Goal: Task Accomplishment & Management: Use online tool/utility

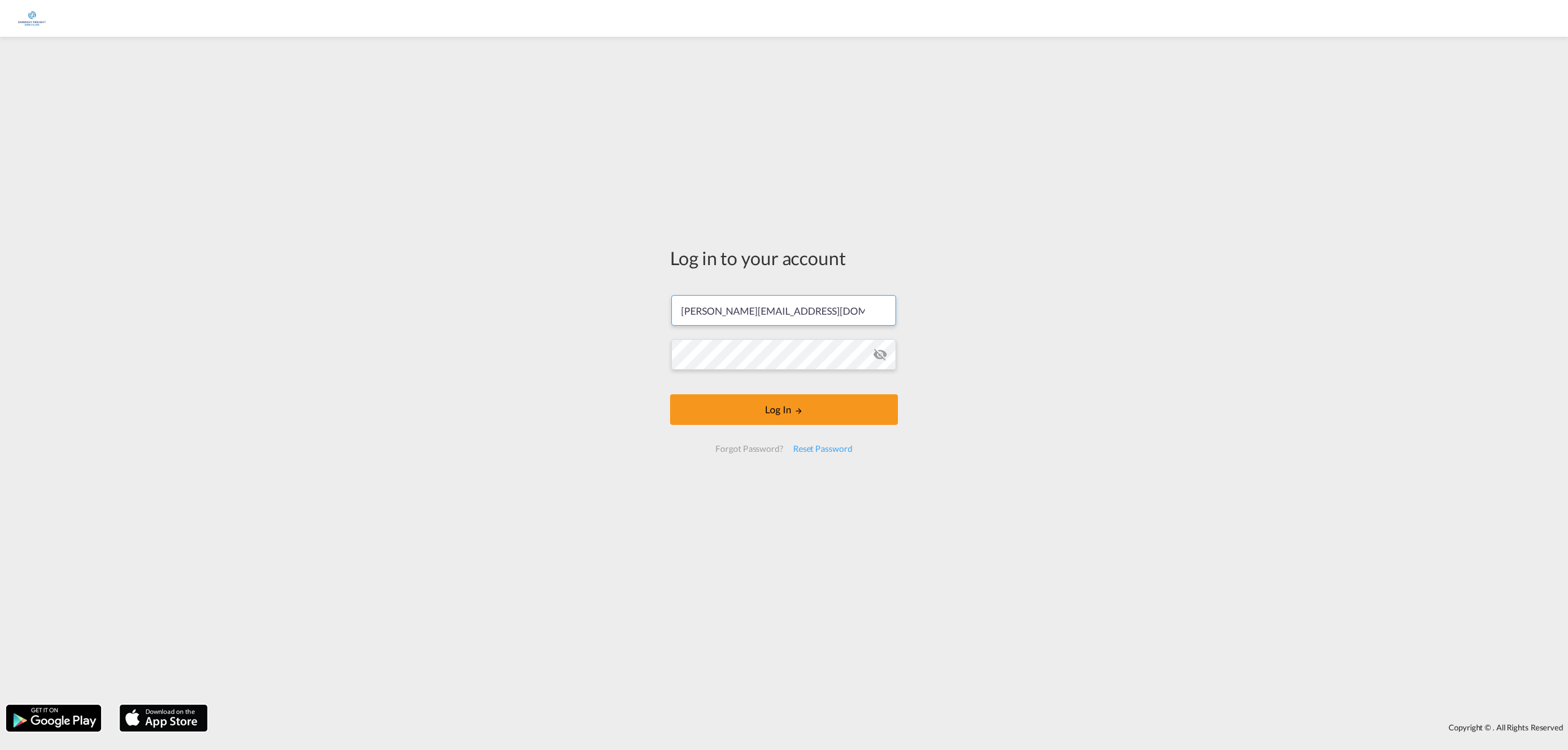
drag, startPoint x: 815, startPoint y: 308, endPoint x: 527, endPoint y: 286, distance: 288.8
click at [529, 289] on div "Log in to your account [PERSON_NAME][EMAIL_ADDRESS][DOMAIN_NAME] Log In Forgot …" at bounding box center [784, 371] width 1568 height 656
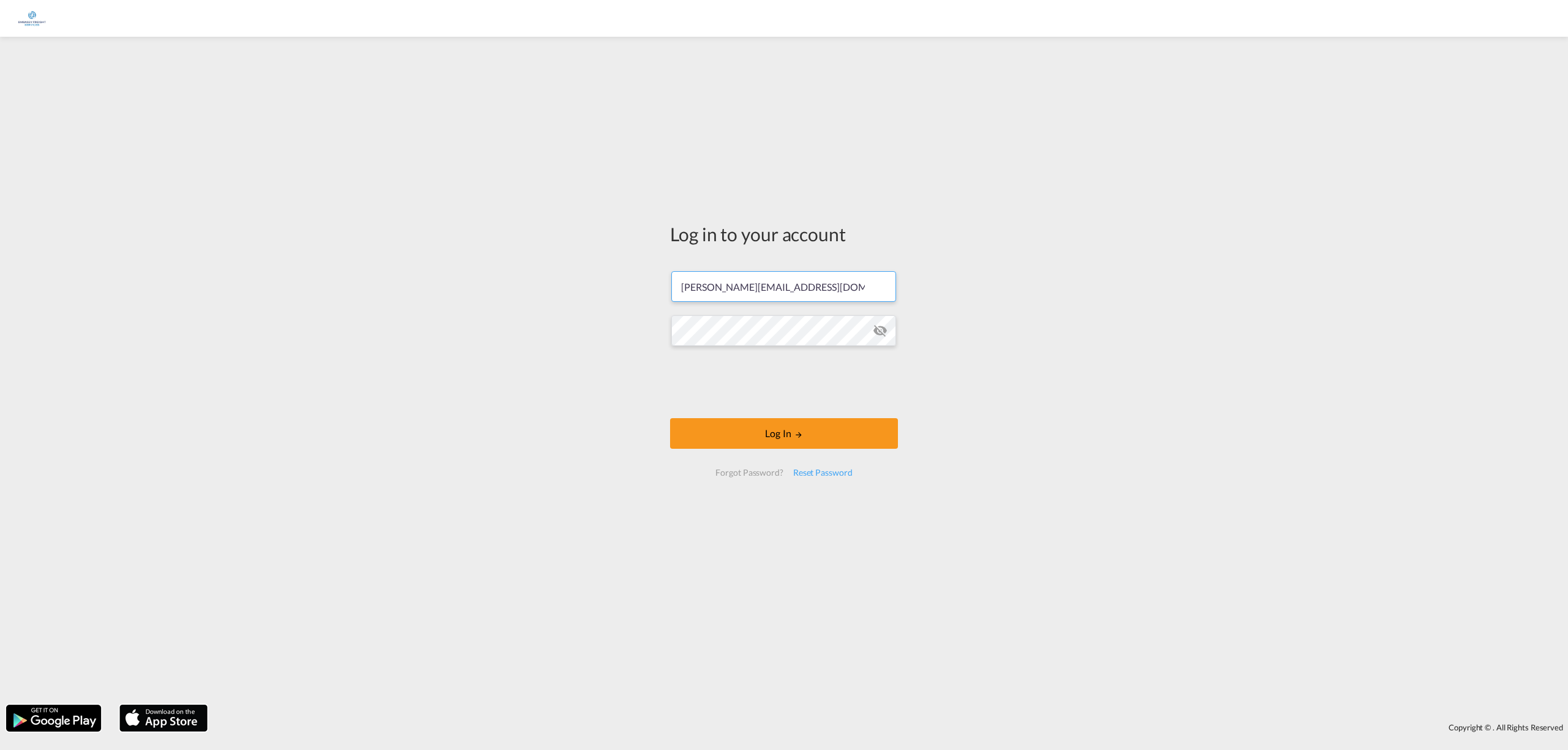
click at [731, 289] on input "[PERSON_NAME][EMAIL_ADDRESS][DOMAIN_NAME]" at bounding box center [784, 286] width 225 height 31
drag, startPoint x: 734, startPoint y: 286, endPoint x: 615, endPoint y: 292, distance: 119.2
click at [615, 292] on div "Log in to your account [PERSON_NAME][EMAIL_ADDRESS][DOMAIN_NAME] Log In Forgot …" at bounding box center [784, 371] width 1568 height 656
click at [831, 437] on button "Log In" at bounding box center [784, 434] width 228 height 31
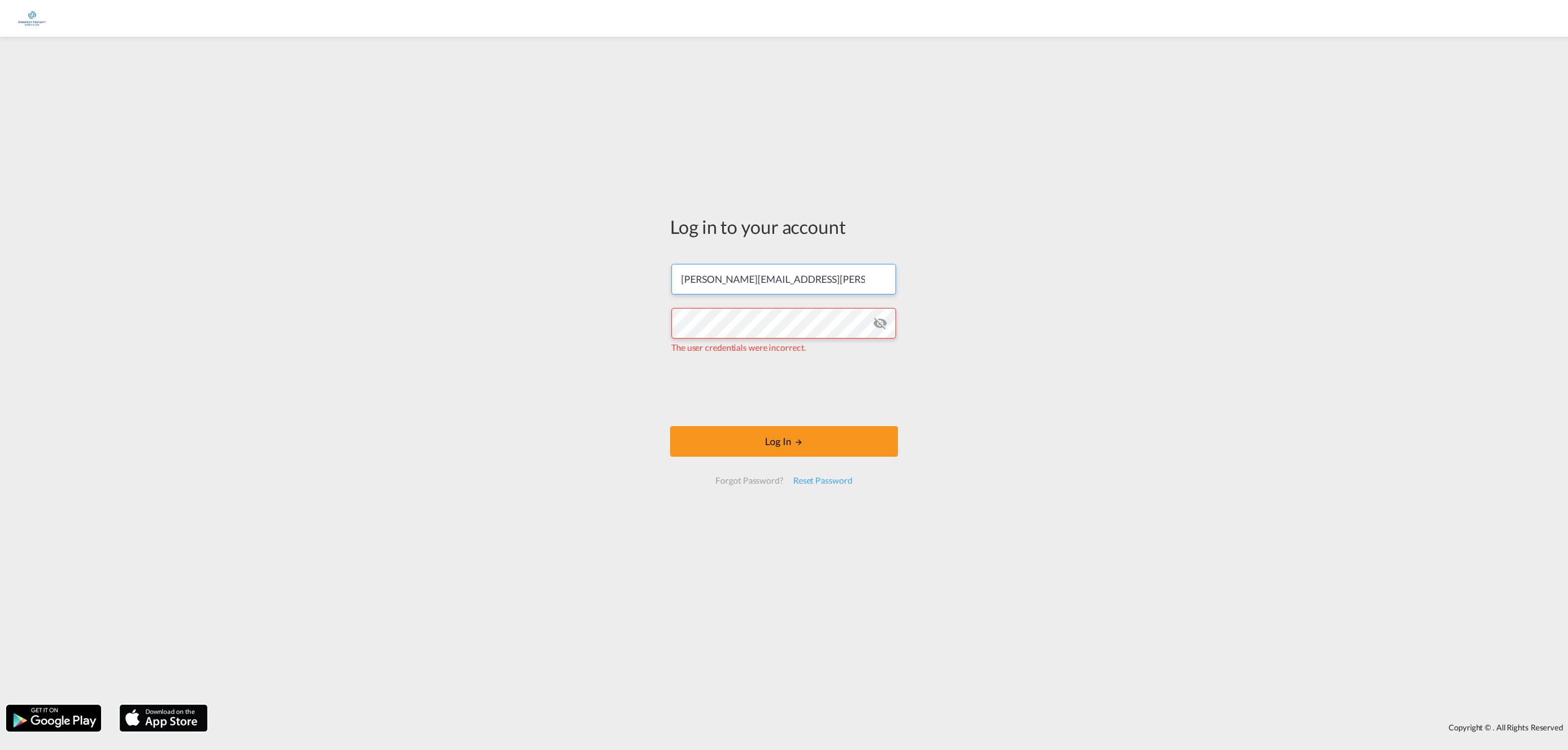
drag, startPoint x: 686, startPoint y: 282, endPoint x: 689, endPoint y: 298, distance: 16.3
click at [686, 282] on input "[PERSON_NAME][EMAIL_ADDRESS][PERSON_NAME][DOMAIN_NAME]" at bounding box center [784, 279] width 225 height 31
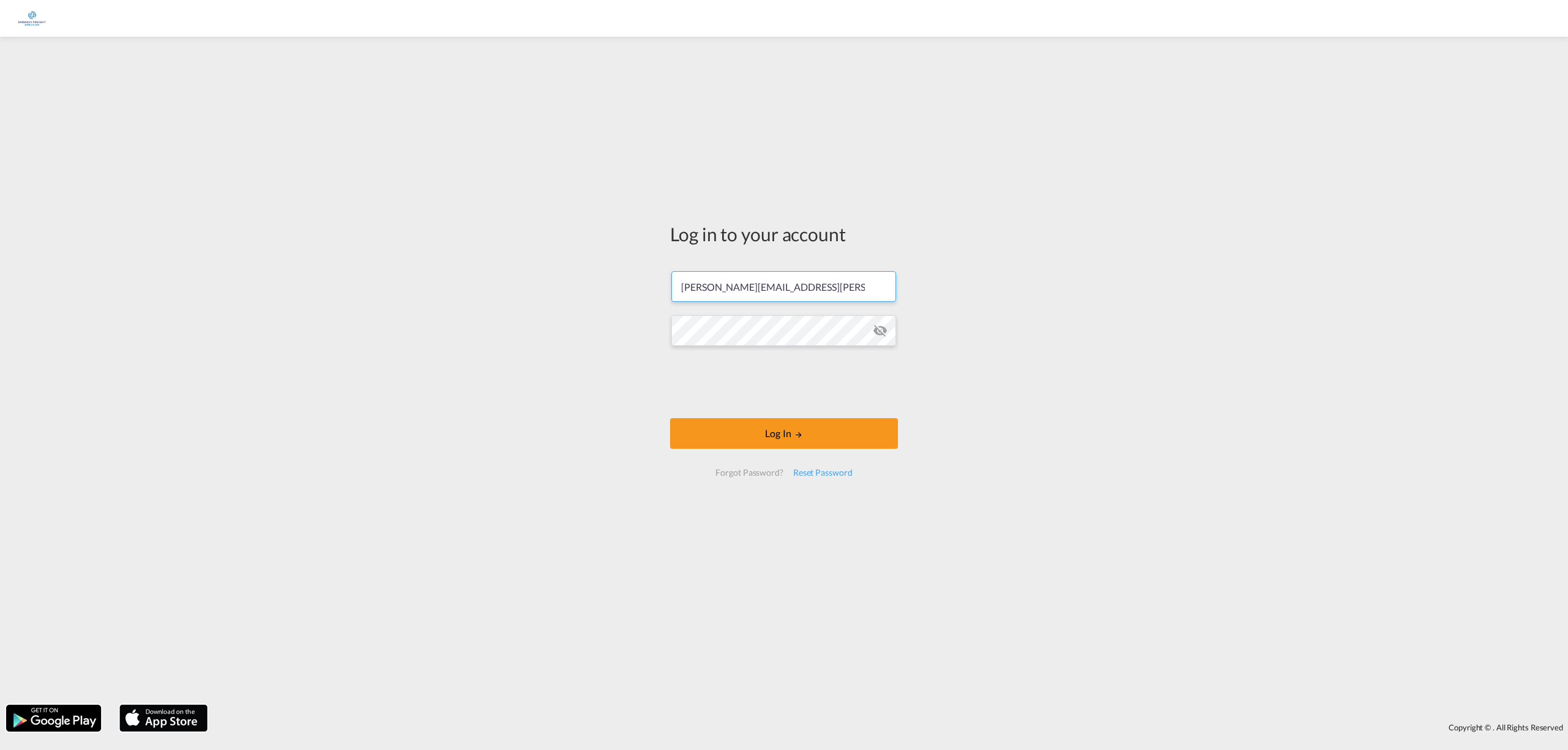
type input "[PERSON_NAME][EMAIL_ADDRESS][PERSON_NAME][DOMAIN_NAME]"
click at [876, 334] on md-icon "icon-eye-off" at bounding box center [880, 331] width 15 height 15
click at [590, 328] on div "Log in to your account [PERSON_NAME][EMAIL_ADDRESS][PERSON_NAME][DOMAIN_NAME] L…" at bounding box center [784, 371] width 1568 height 656
click at [670, 418] on button "Log In" at bounding box center [784, 434] width 228 height 31
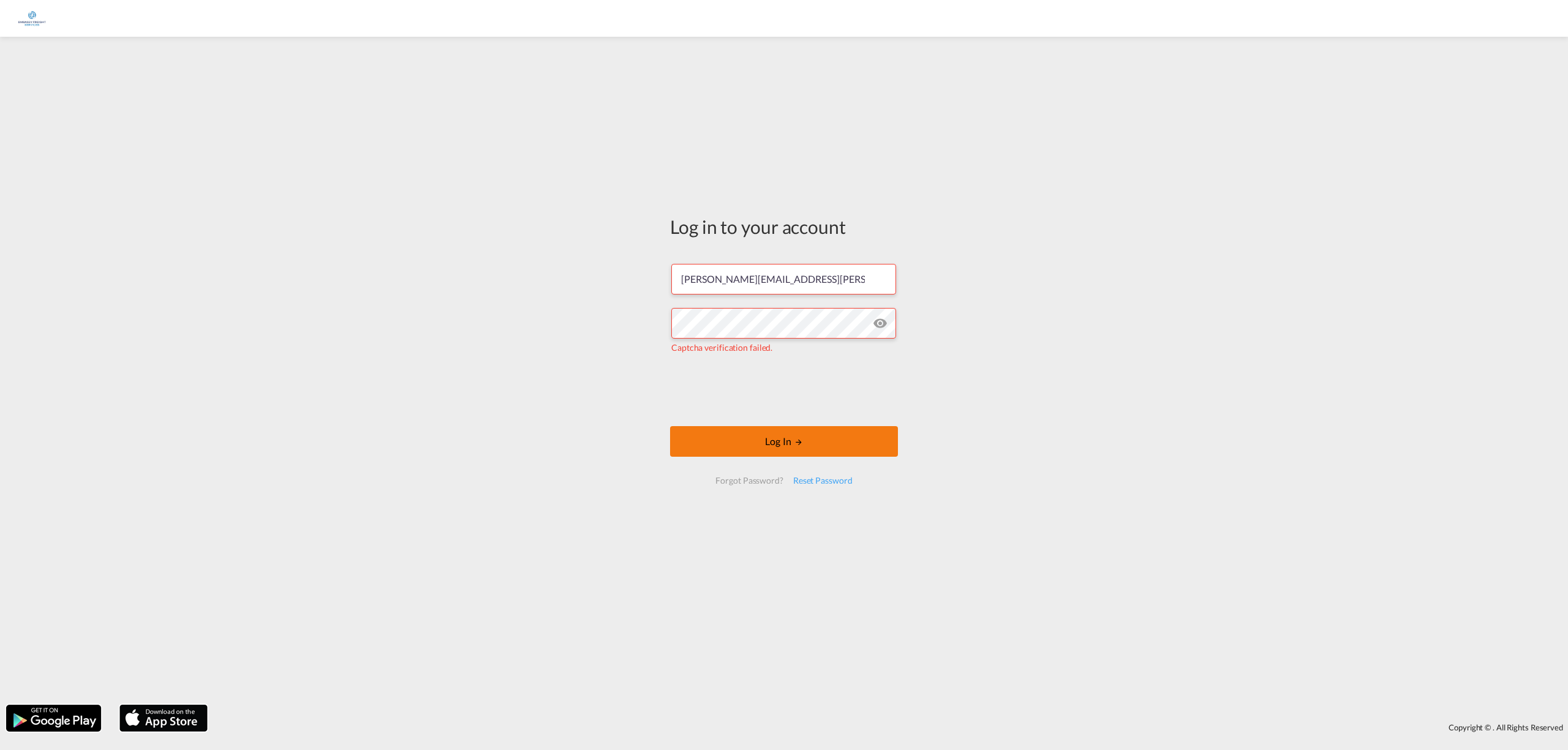
click at [764, 446] on button "Log In" at bounding box center [784, 441] width 228 height 31
click at [503, 324] on div "Log in to your account [PERSON_NAME][EMAIL_ADDRESS][PERSON_NAME][DOMAIN_NAME] T…" at bounding box center [784, 371] width 1568 height 656
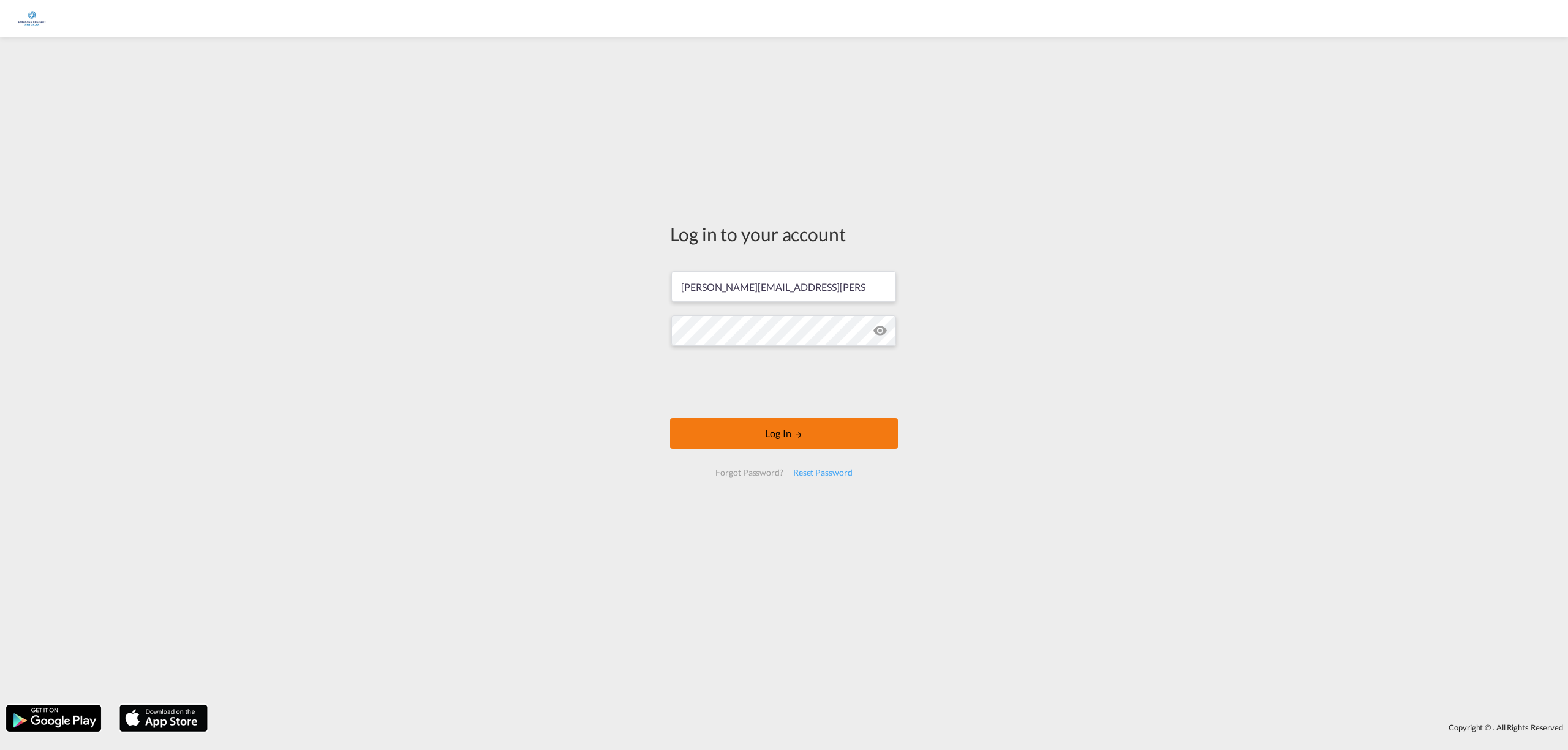
click at [794, 445] on button "Log In" at bounding box center [784, 434] width 228 height 31
